Goal: Transaction & Acquisition: Purchase product/service

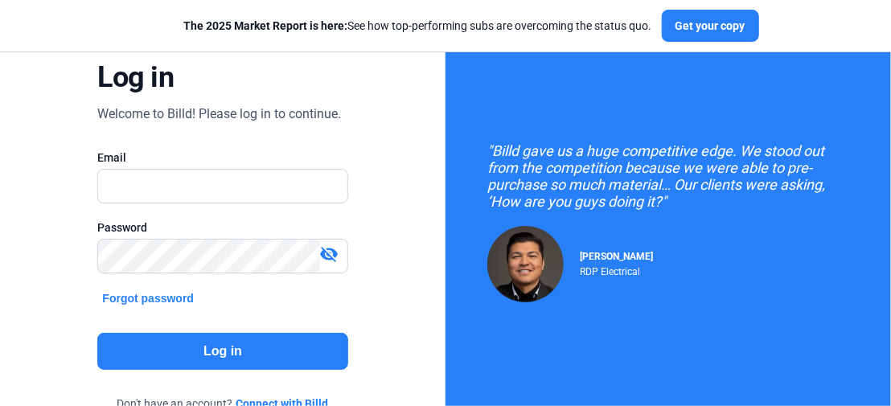
scroll to position [161, 0]
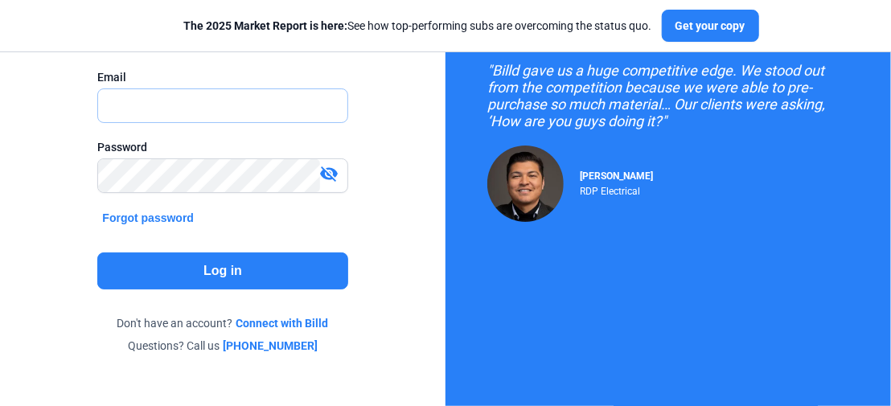
type input "[PERSON_NAME][EMAIL_ADDRESS][DOMAIN_NAME]"
click at [217, 273] on button "Log in" at bounding box center [222, 271] width 250 height 37
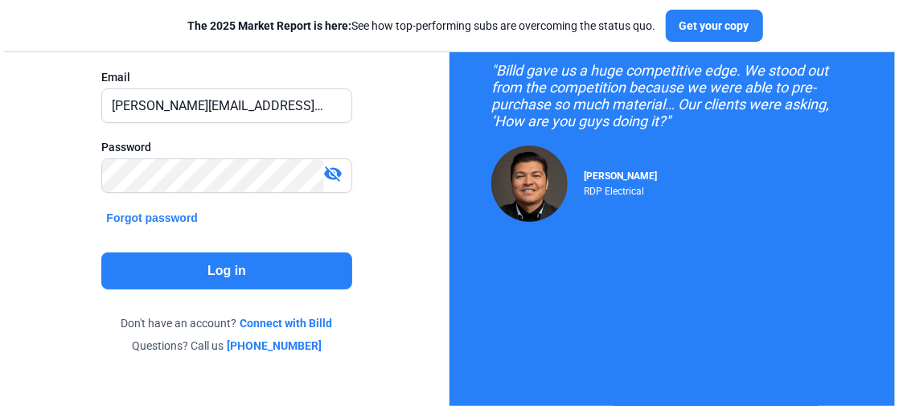
scroll to position [0, 0]
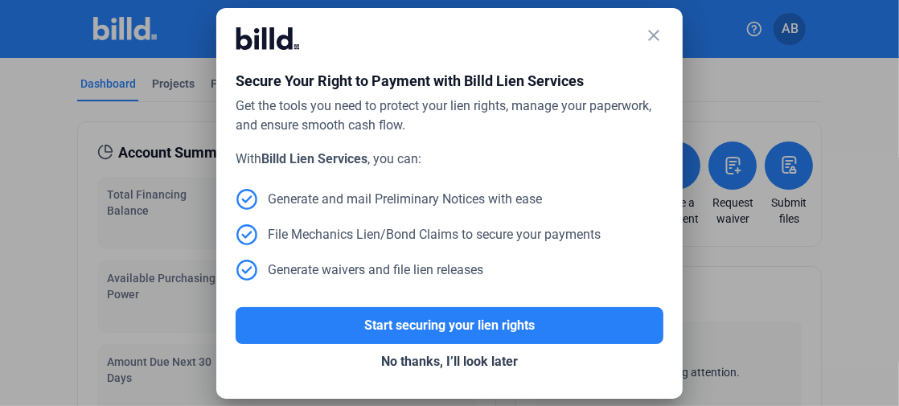
click at [656, 37] on mat-icon "close" at bounding box center [653, 35] width 19 height 19
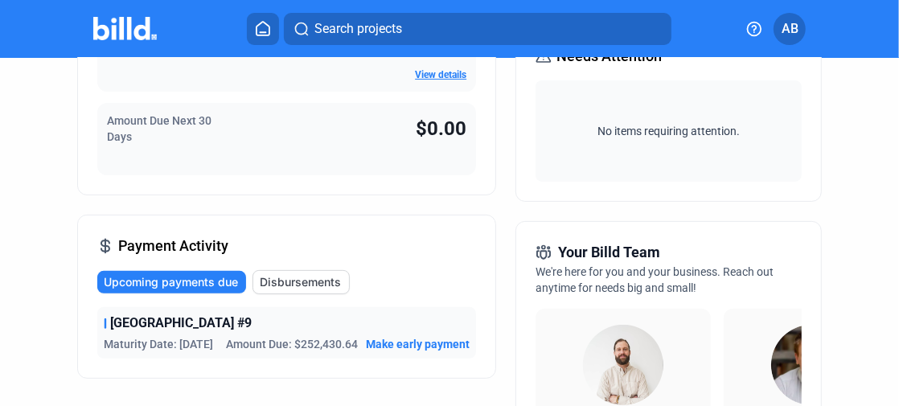
scroll to position [322, 0]
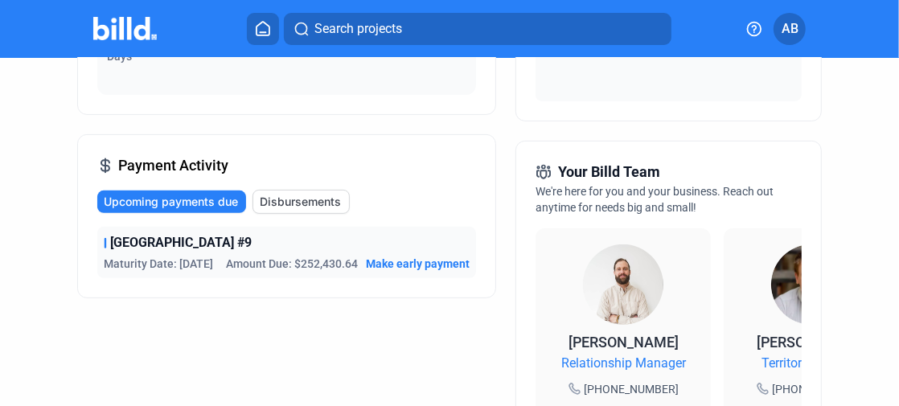
click at [446, 263] on span "Make early payment" at bounding box center [418, 264] width 104 height 16
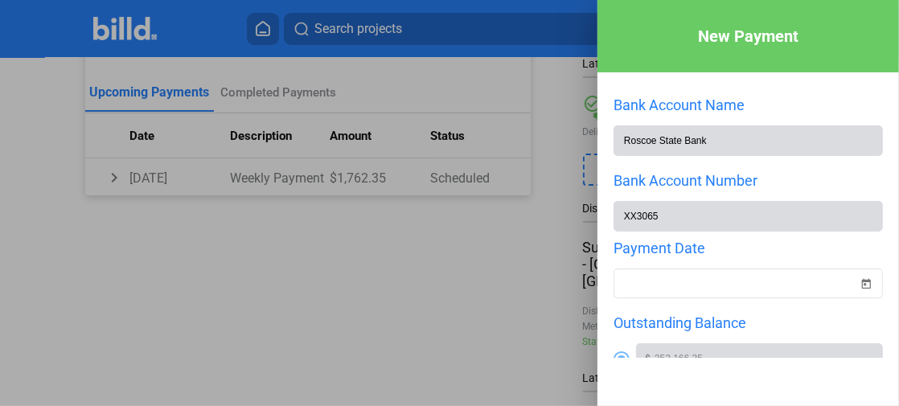
scroll to position [257, 0]
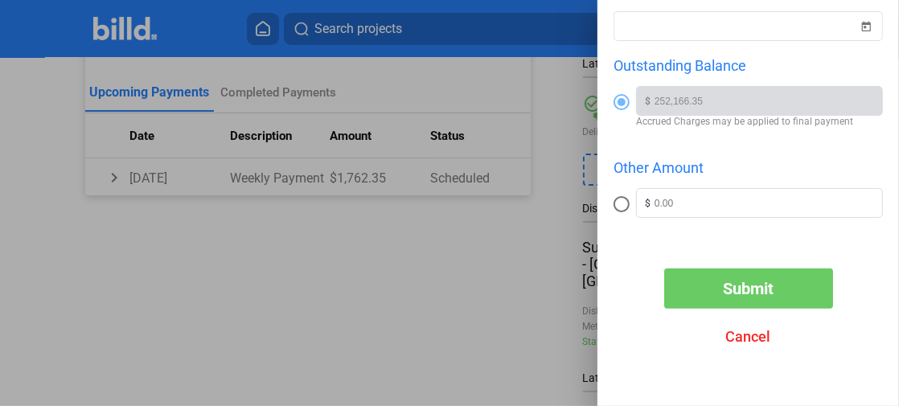
click at [748, 342] on span "Cancel" at bounding box center [748, 336] width 45 height 17
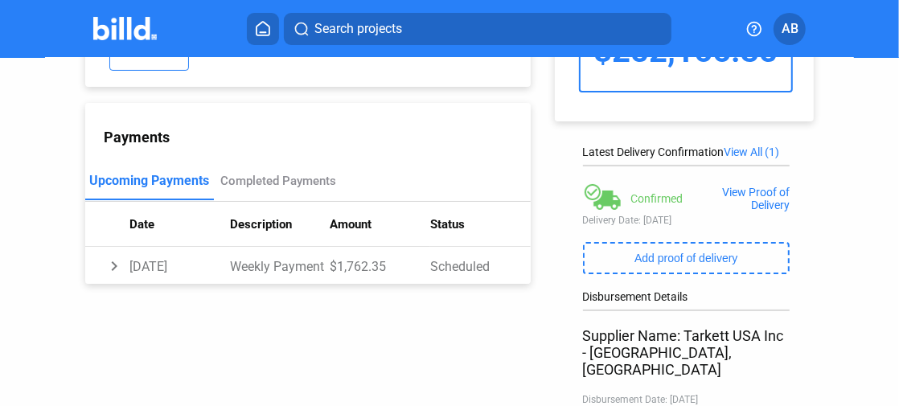
scroll to position [0, 0]
